Goal: Participate in discussion: Engage in conversation with other users on a specific topic

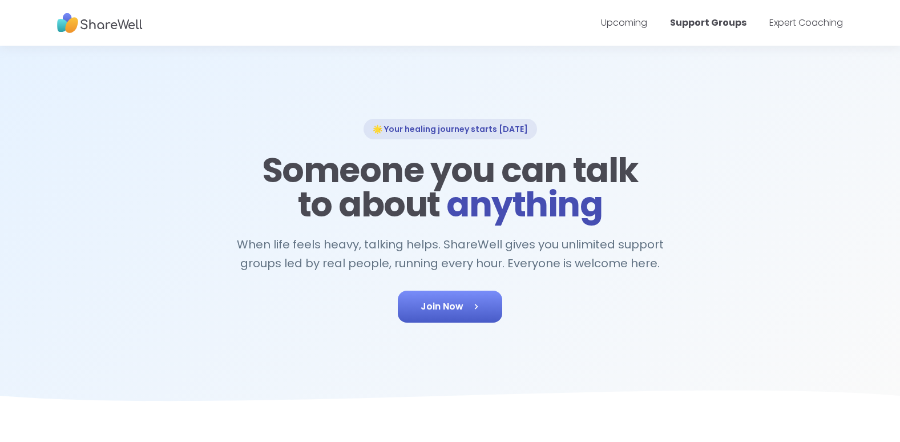
click at [454, 304] on span "Join Now" at bounding box center [449, 307] width 59 height 14
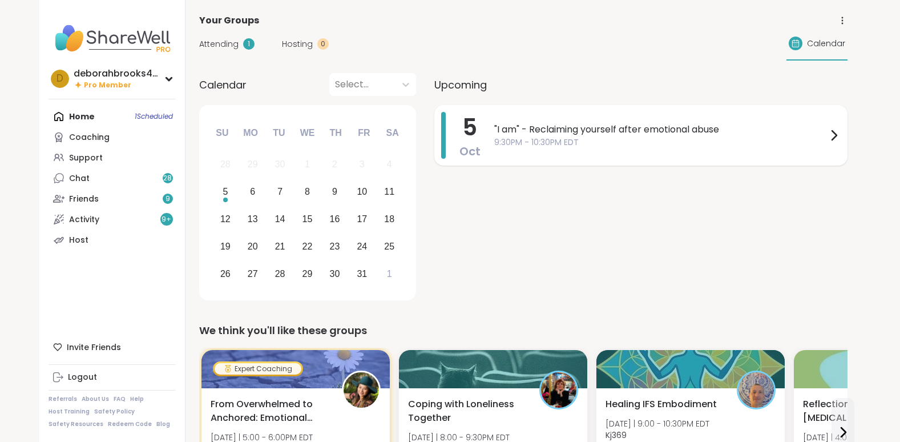
click at [564, 135] on span ""I am" - Reclaiming yourself after emotional abuse" at bounding box center [660, 130] width 333 height 14
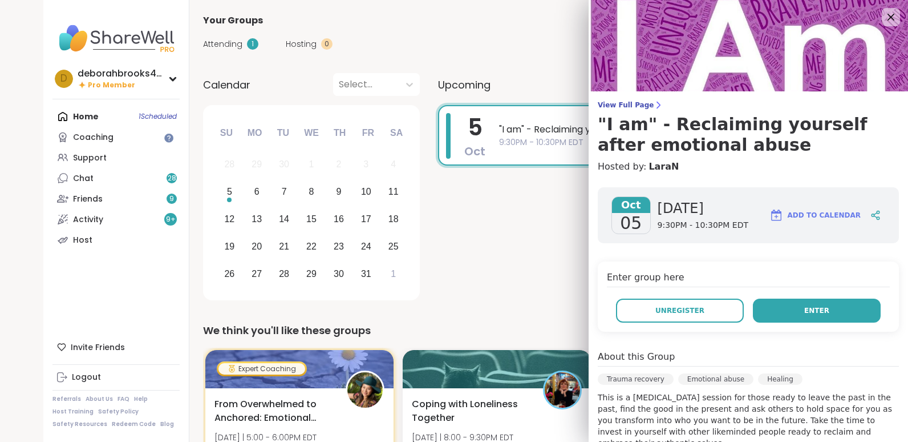
click at [807, 305] on button "Enter" at bounding box center [817, 310] width 128 height 24
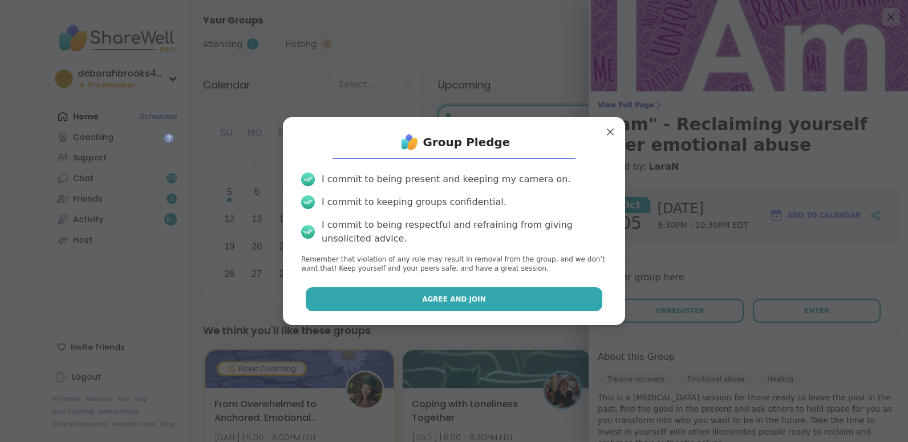
click at [442, 301] on span "Agree and Join" at bounding box center [454, 299] width 64 height 10
